Goal: Check status: Check status

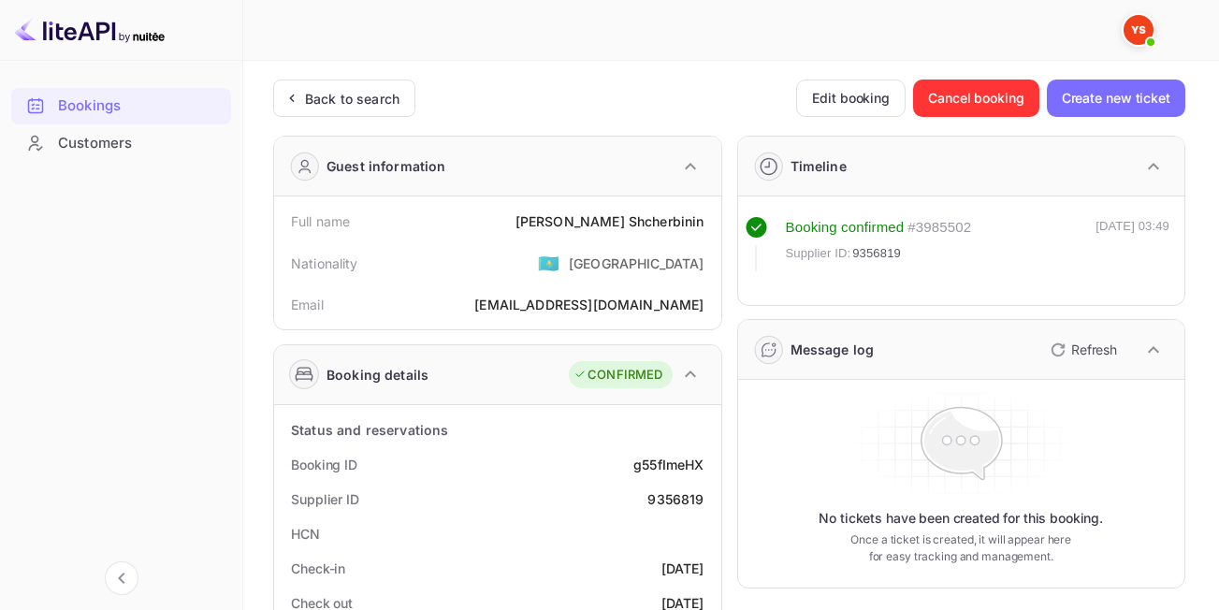
click at [316, 86] on div "Back to search" at bounding box center [344, 97] width 142 height 37
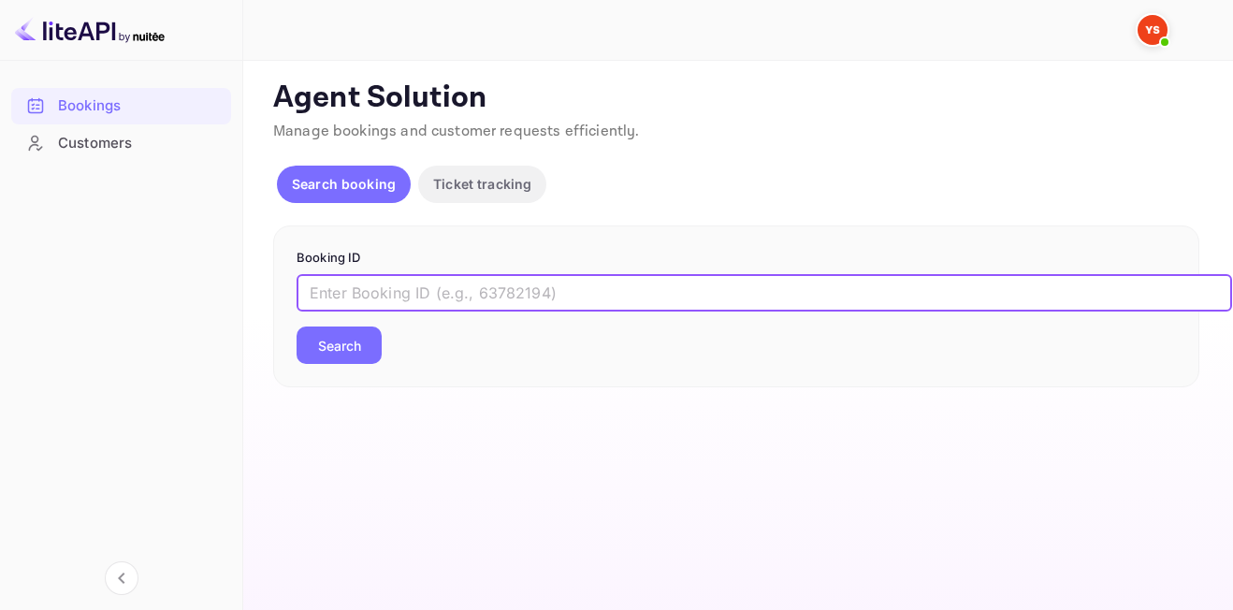
click at [612, 293] on input "text" at bounding box center [763, 292] width 935 height 37
paste input "9578659"
type input "9578659"
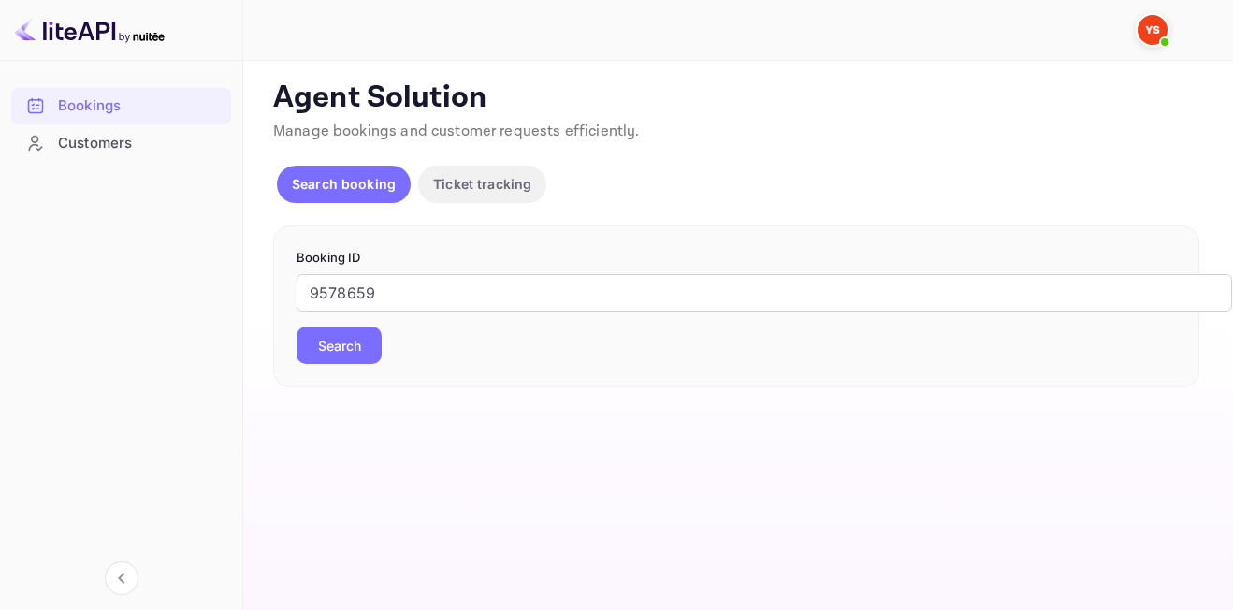
click at [357, 339] on button "Search" at bounding box center [338, 344] width 85 height 37
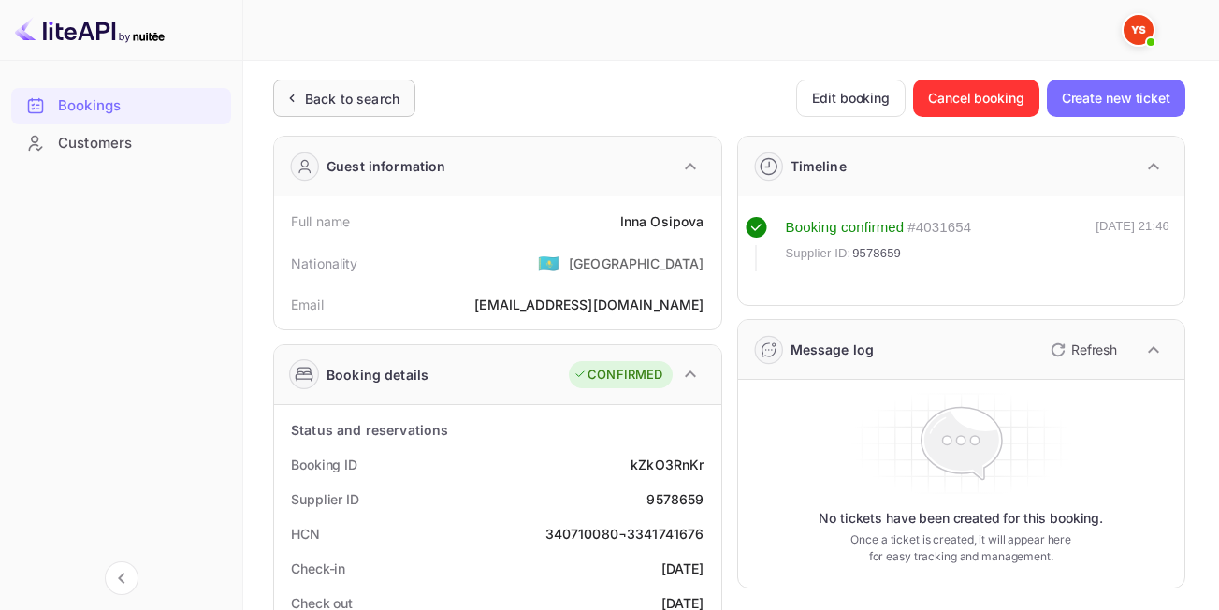
click at [376, 92] on div "Back to search" at bounding box center [352, 99] width 94 height 20
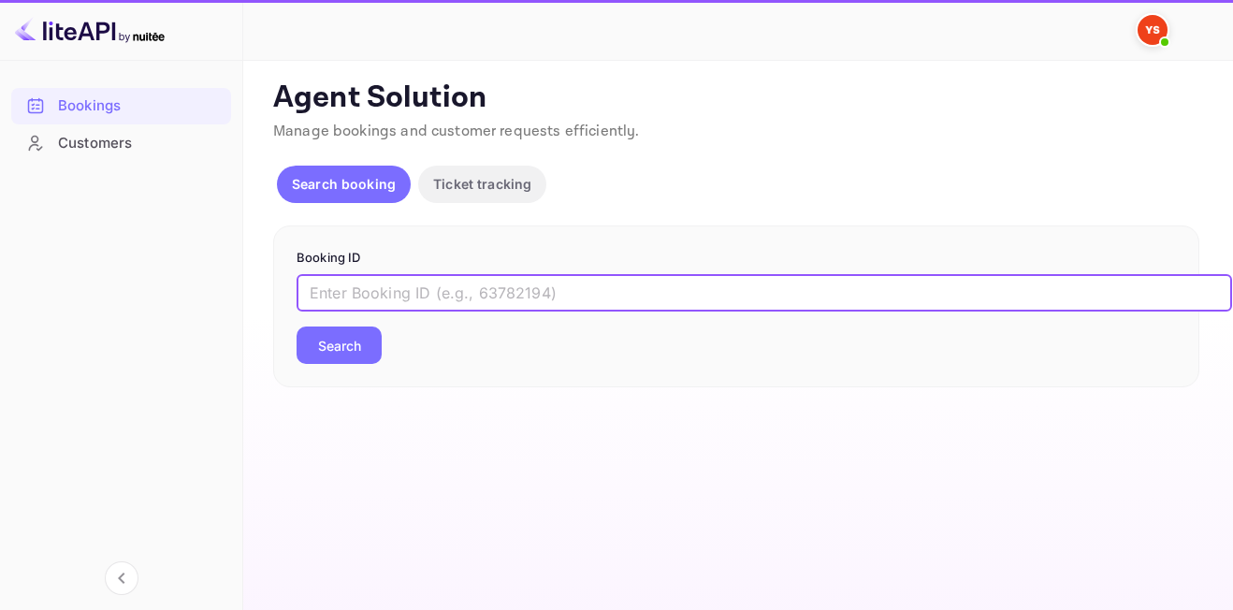
click at [426, 295] on input "text" at bounding box center [763, 292] width 935 height 37
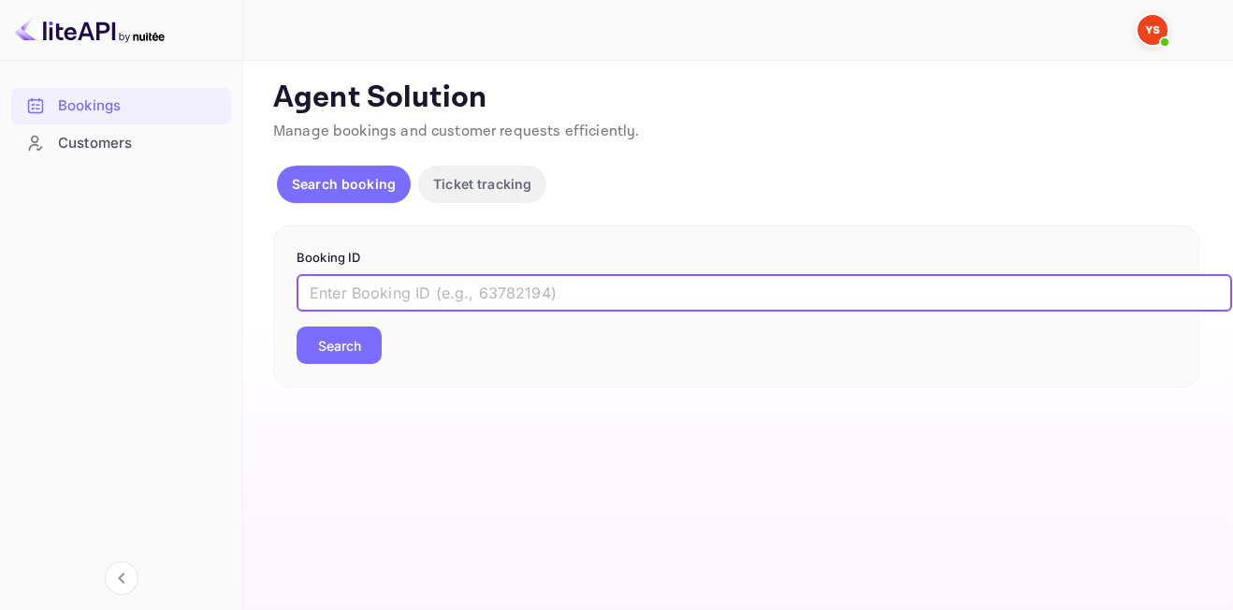
paste input "9271807"
type input "9271807"
click at [346, 350] on button "Search" at bounding box center [338, 344] width 85 height 37
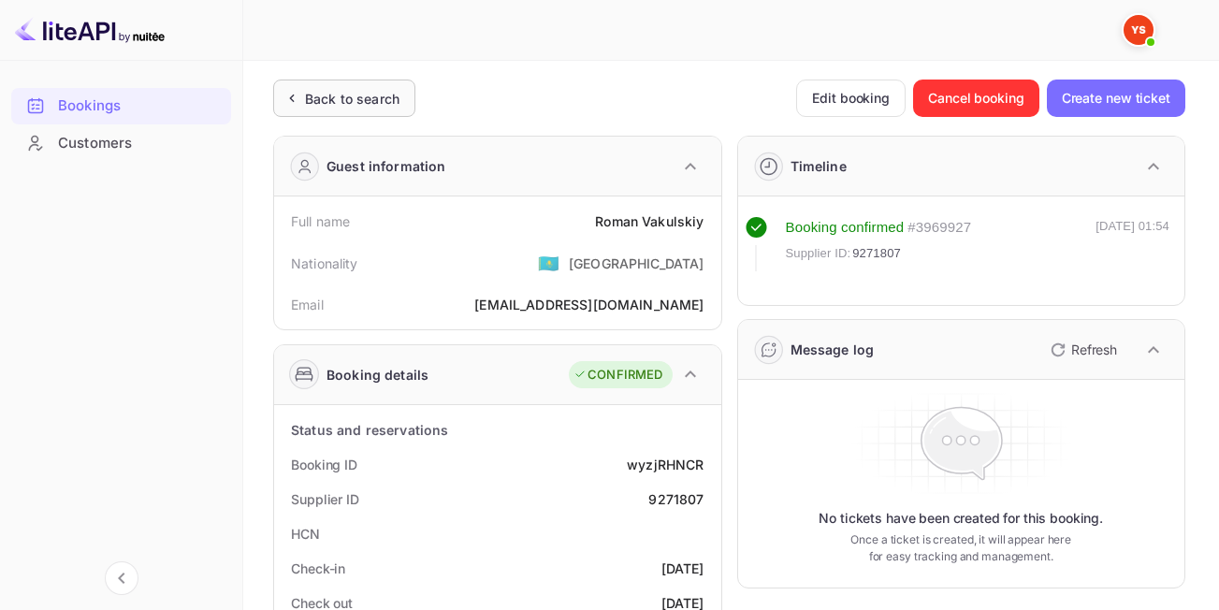
click at [325, 116] on div "Back to search" at bounding box center [344, 97] width 142 height 37
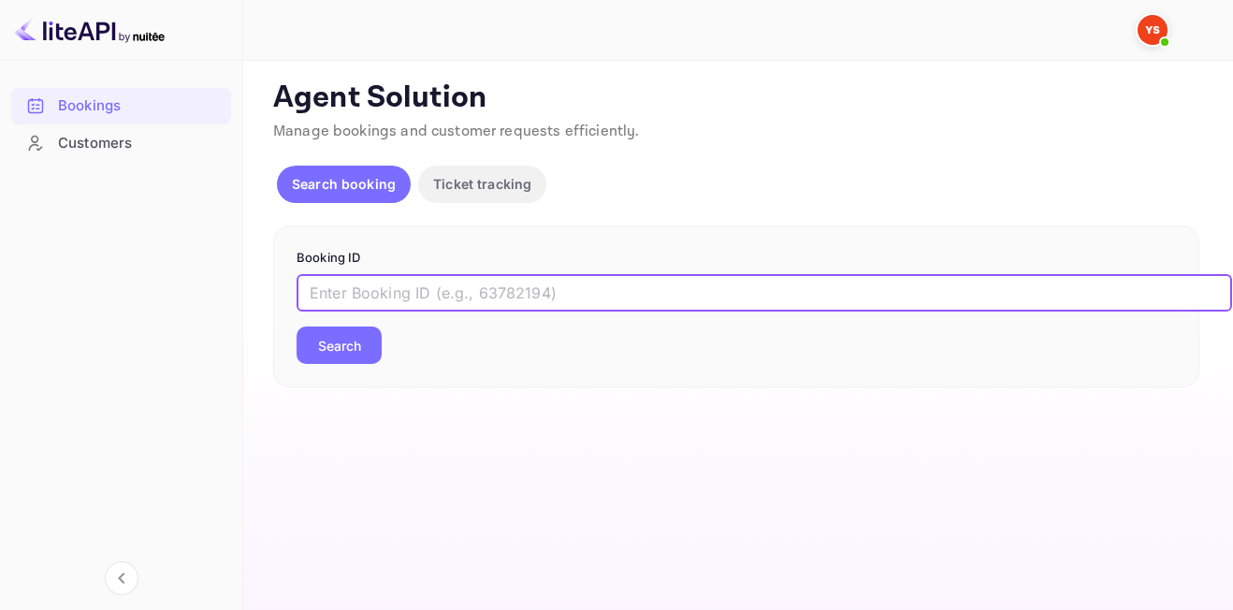
click at [415, 310] on input "text" at bounding box center [763, 292] width 935 height 37
paste input "9542285"
type input "9542285"
click at [328, 343] on button "Search" at bounding box center [338, 344] width 85 height 37
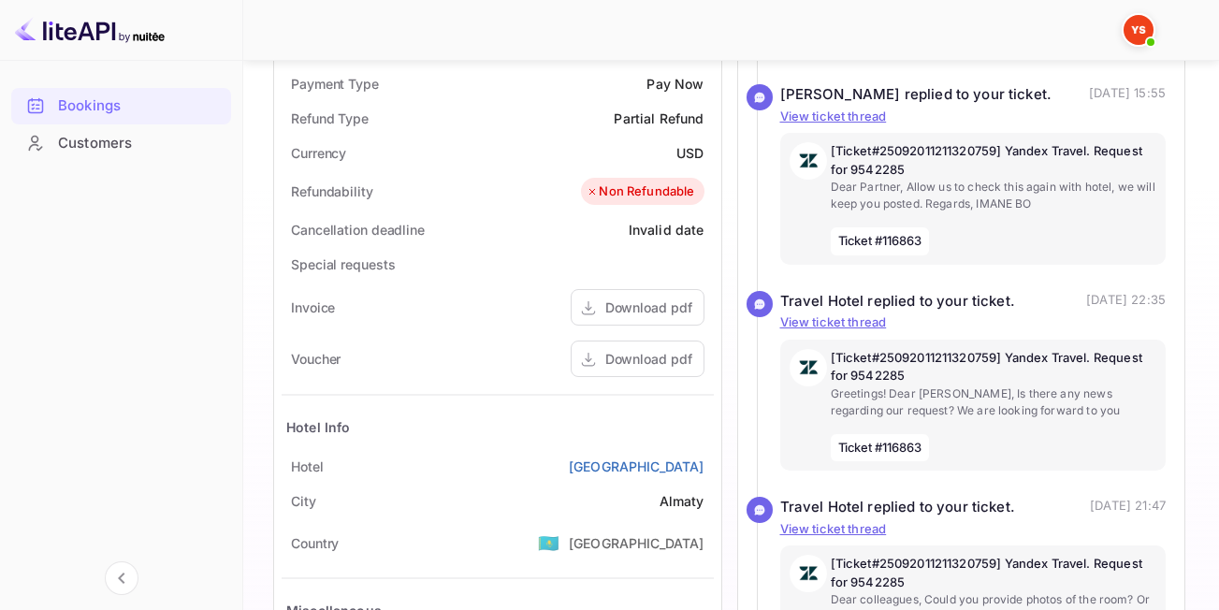
scroll to position [724, 0]
